Goal: Browse casually: Explore the website without a specific task or goal

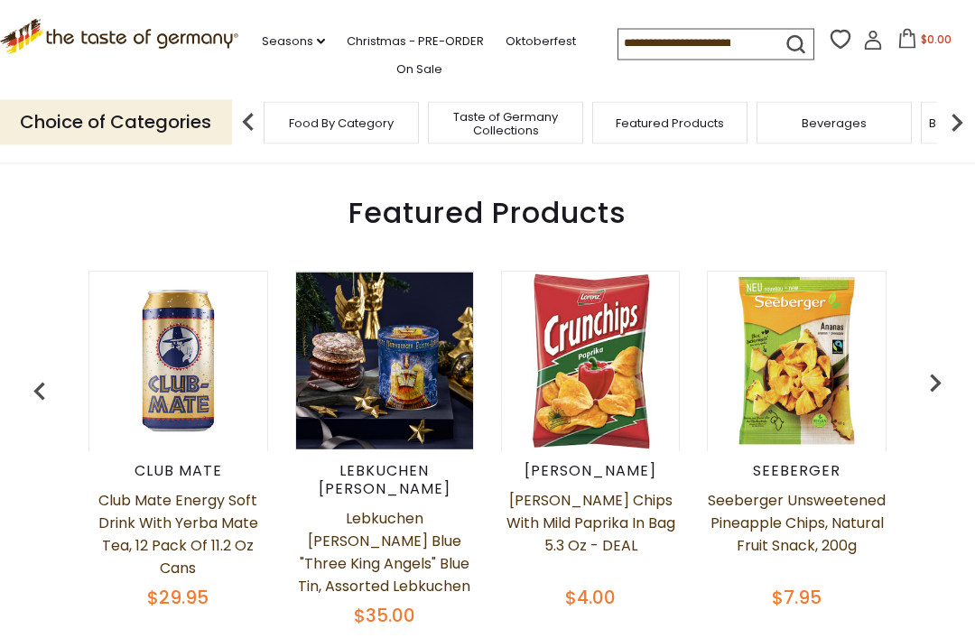
scroll to position [618, 0]
click at [38, 375] on img "button" at bounding box center [40, 392] width 36 height 36
click at [42, 385] on img "button" at bounding box center [40, 392] width 36 height 36
click at [27, 376] on img "button" at bounding box center [40, 392] width 36 height 36
click at [30, 402] on img "button" at bounding box center [40, 392] width 36 height 36
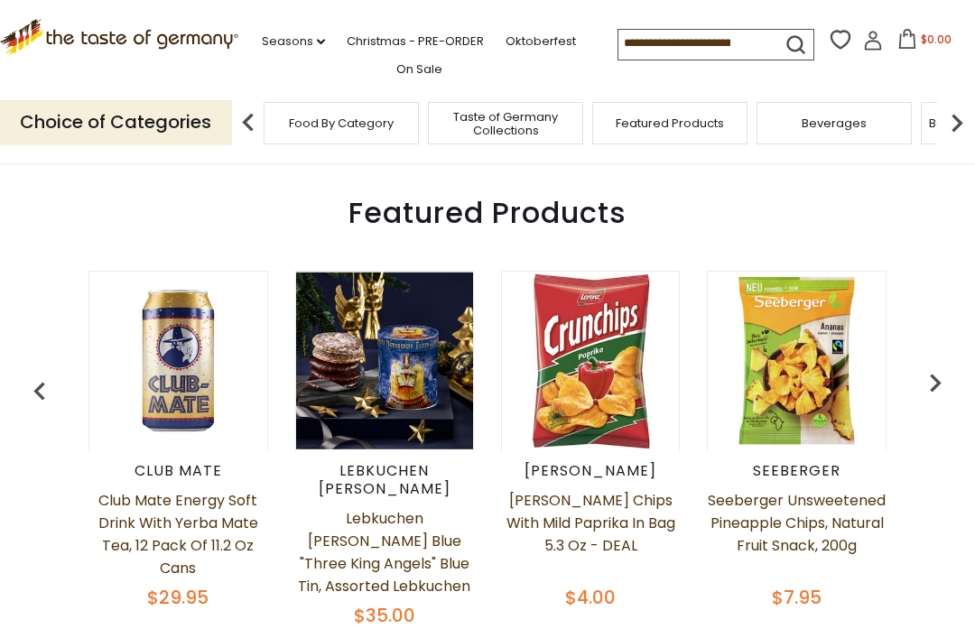
click at [41, 381] on img "button" at bounding box center [40, 392] width 36 height 36
click at [35, 388] on img "button" at bounding box center [40, 392] width 36 height 36
click at [934, 385] on img "button" at bounding box center [935, 383] width 36 height 36
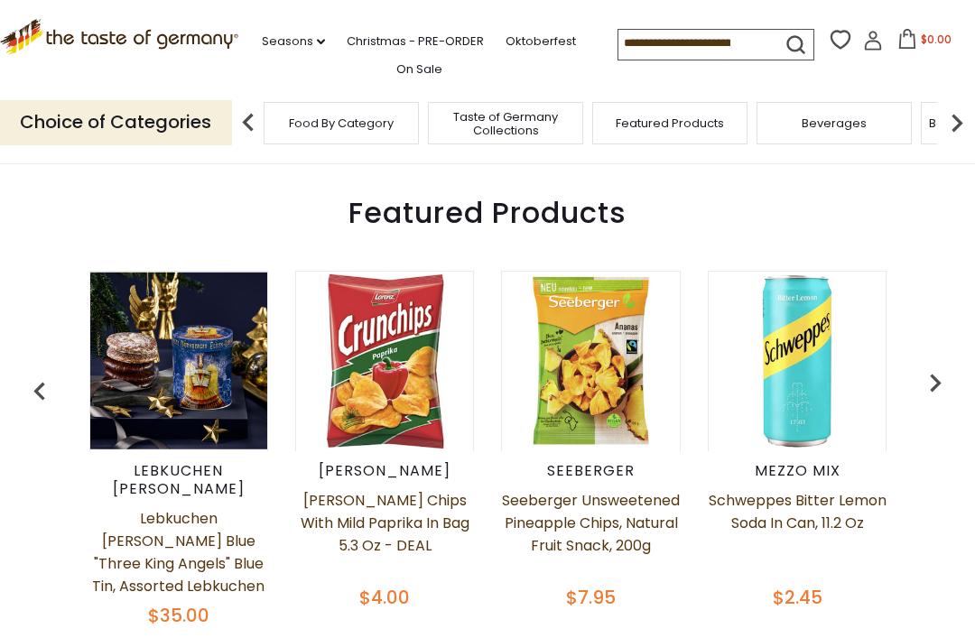
click at [945, 401] on img "button" at bounding box center [935, 383] width 36 height 36
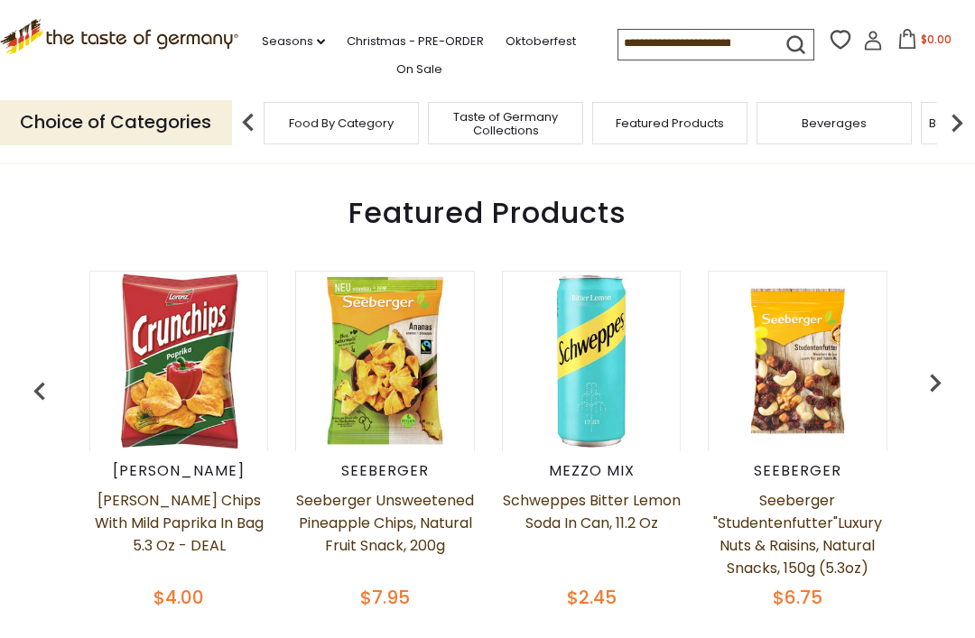
click at [941, 394] on img "button" at bounding box center [935, 383] width 36 height 36
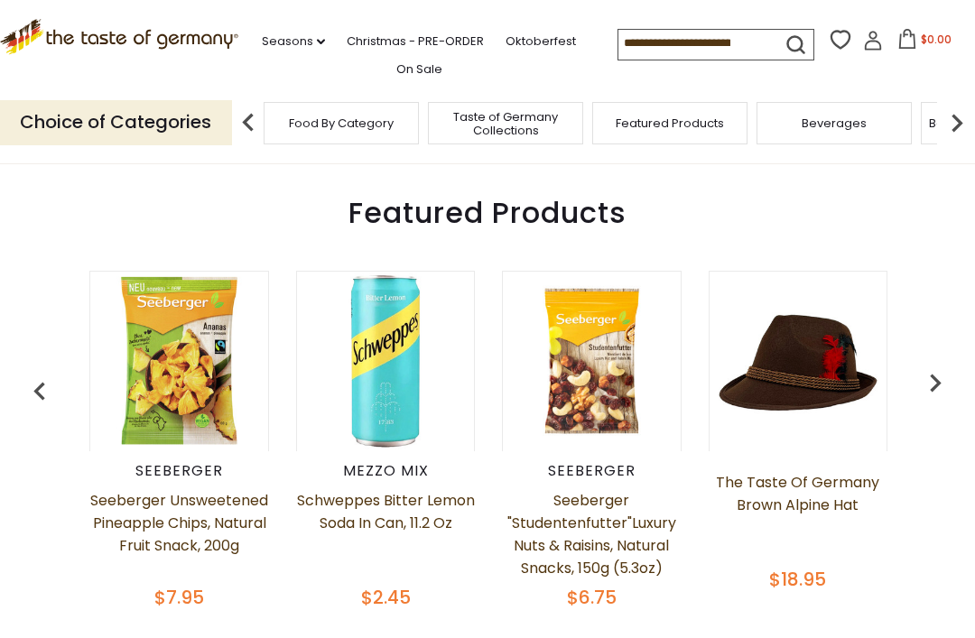
click at [941, 396] on img "button" at bounding box center [935, 383] width 36 height 36
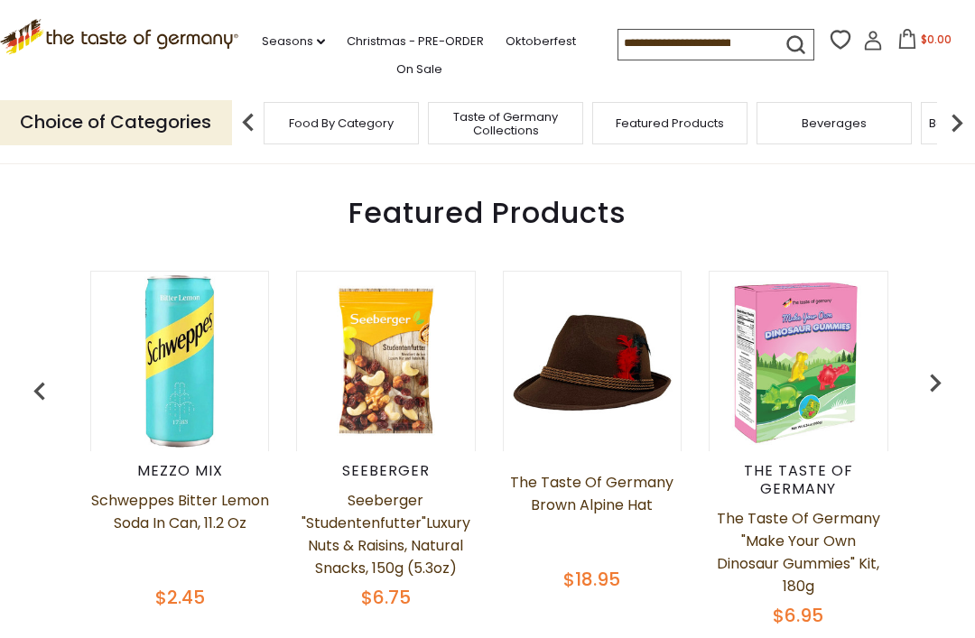
click at [946, 388] on img "button" at bounding box center [935, 383] width 36 height 36
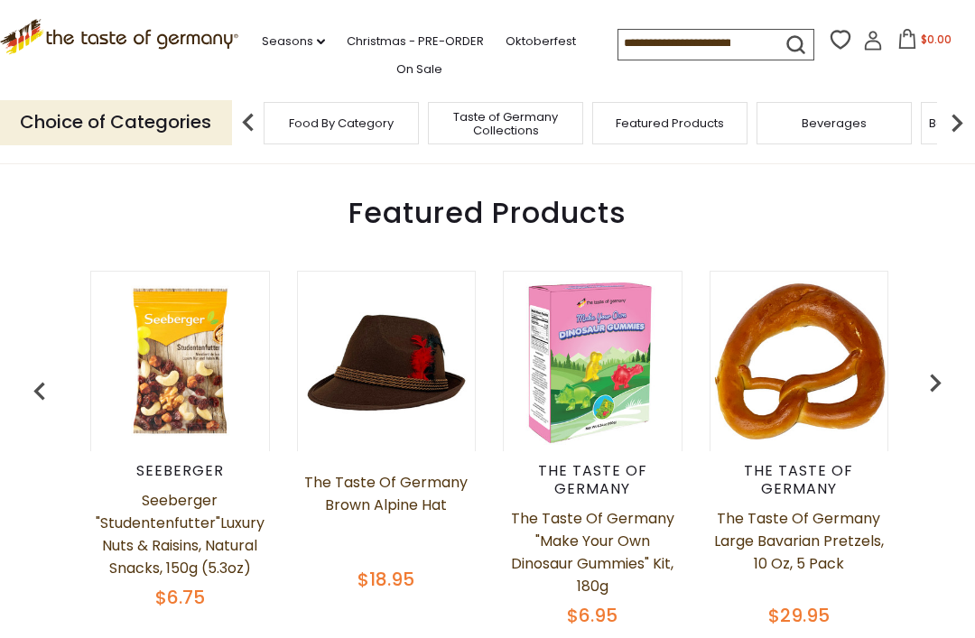
click at [927, 401] on img "button" at bounding box center [935, 383] width 36 height 36
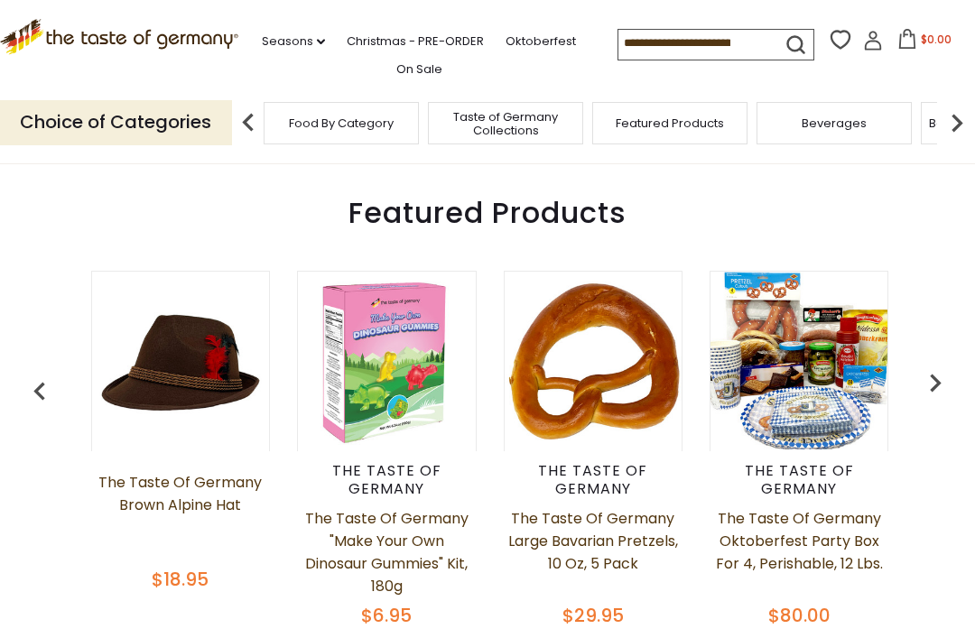
click at [929, 397] on img "button" at bounding box center [935, 383] width 36 height 36
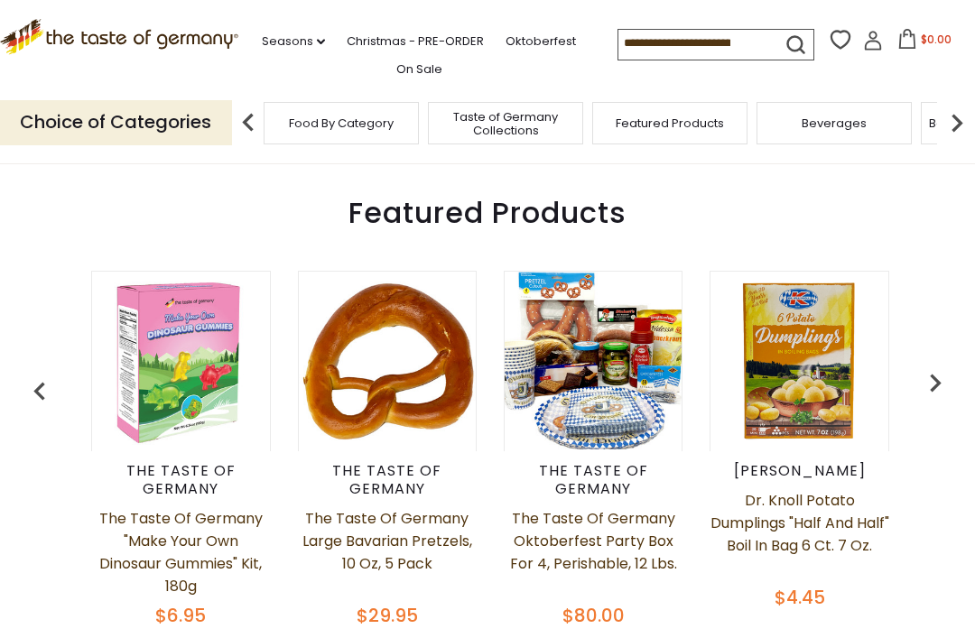
click at [919, 401] on img "button" at bounding box center [935, 383] width 36 height 36
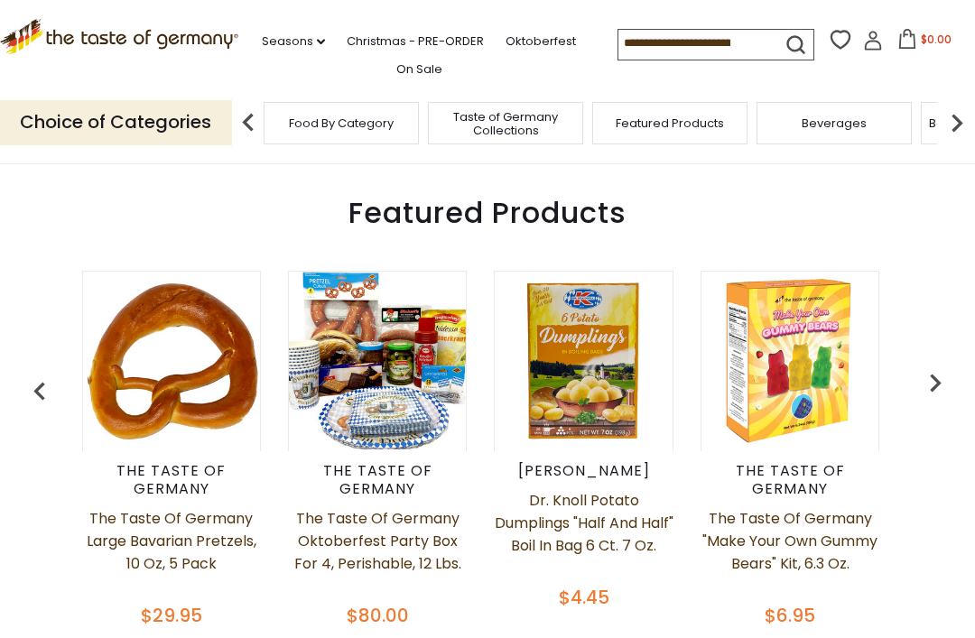
scroll to position [0, 1642]
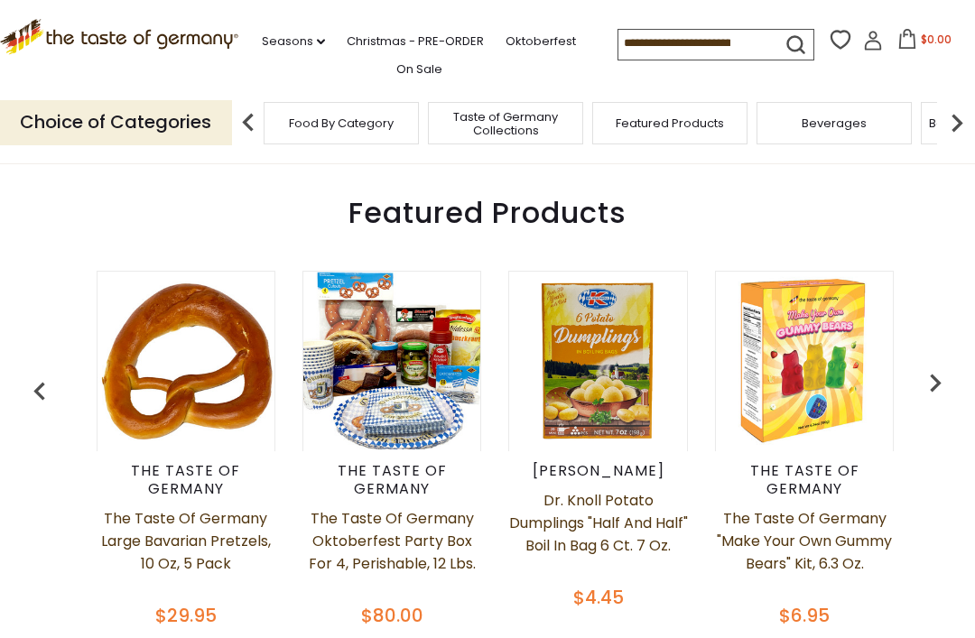
click at [932, 381] on img "button" at bounding box center [935, 383] width 36 height 36
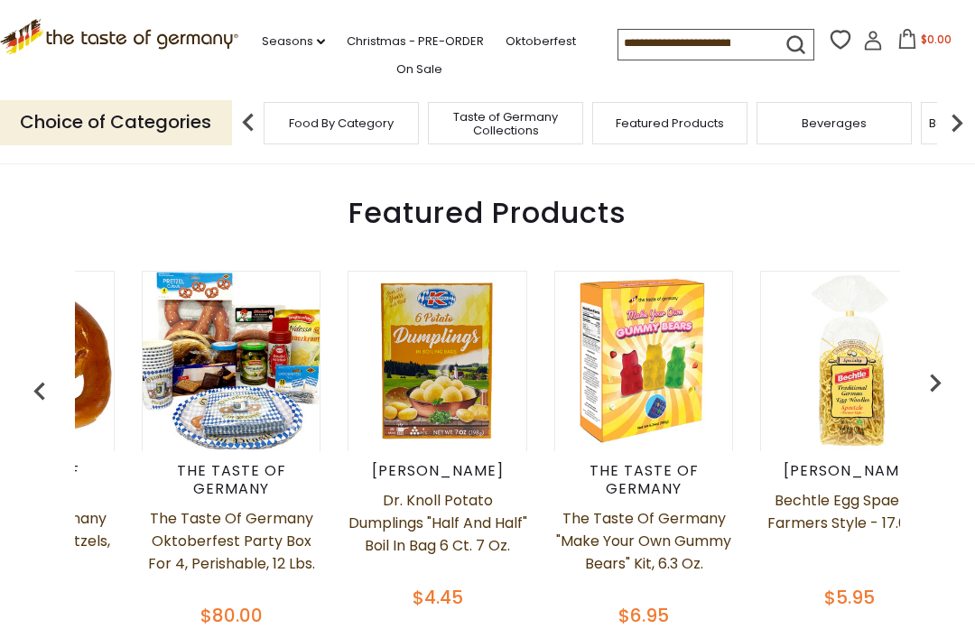
scroll to position [0, 1848]
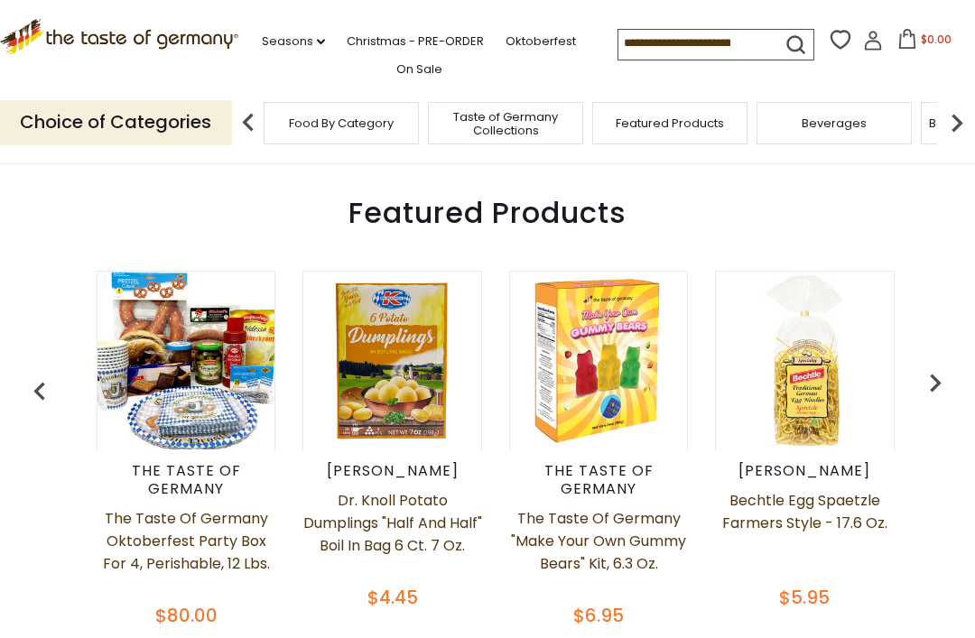
click at [942, 392] on img "button" at bounding box center [935, 383] width 36 height 36
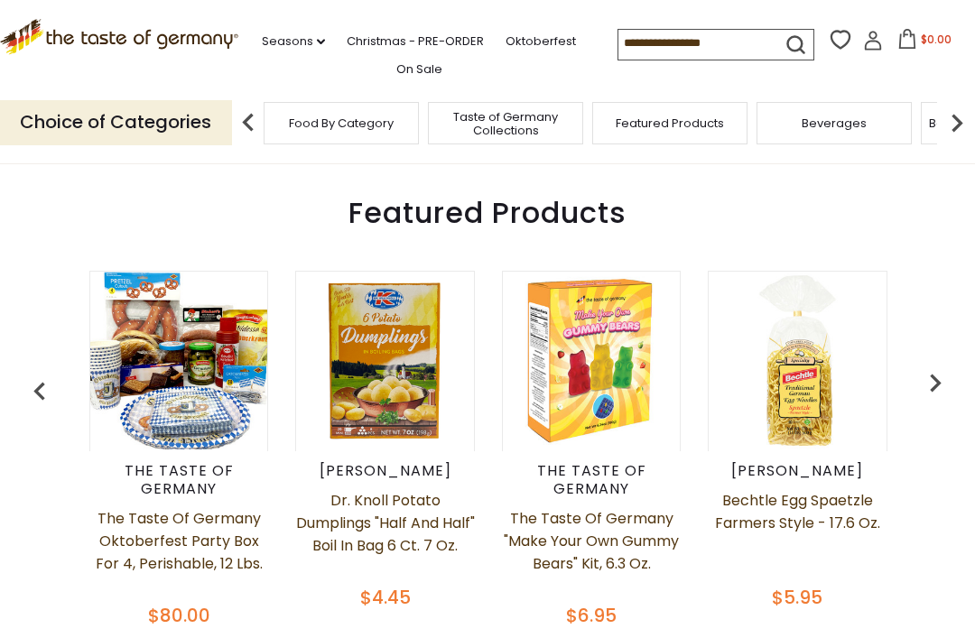
click at [940, 387] on img "button" at bounding box center [935, 383] width 36 height 36
click at [940, 390] on img "button" at bounding box center [935, 383] width 36 height 36
click at [936, 396] on img "button" at bounding box center [935, 383] width 36 height 36
click at [940, 390] on img "button" at bounding box center [935, 383] width 36 height 36
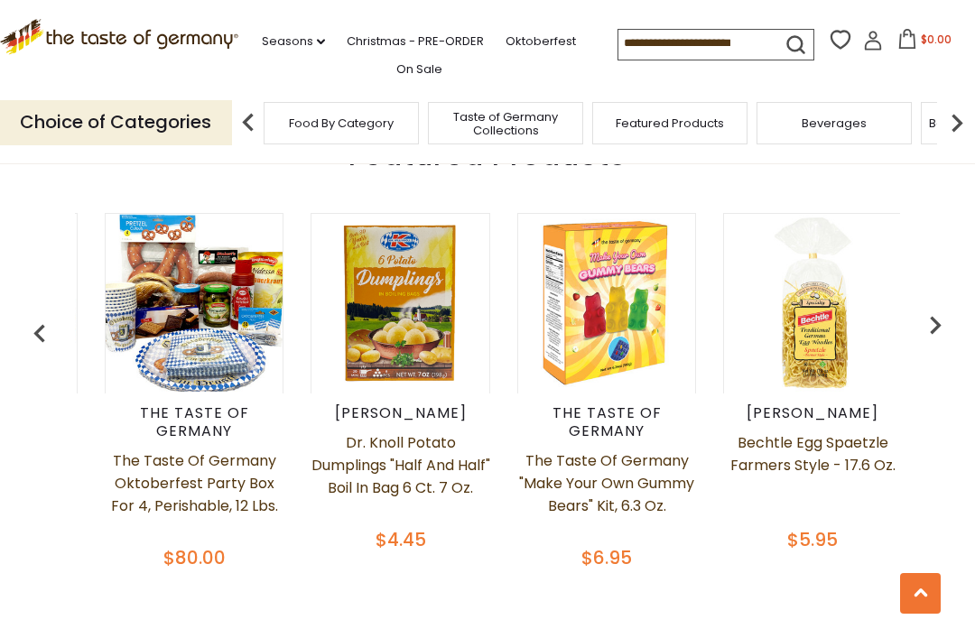
scroll to position [0, 1843]
